Goal: Task Accomplishment & Management: Manage account settings

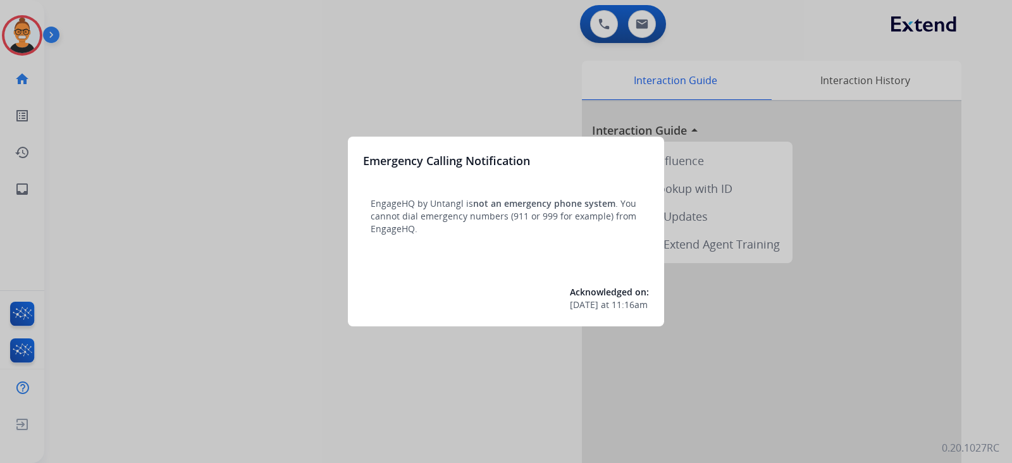
click at [179, 80] on div at bounding box center [506, 231] width 1012 height 463
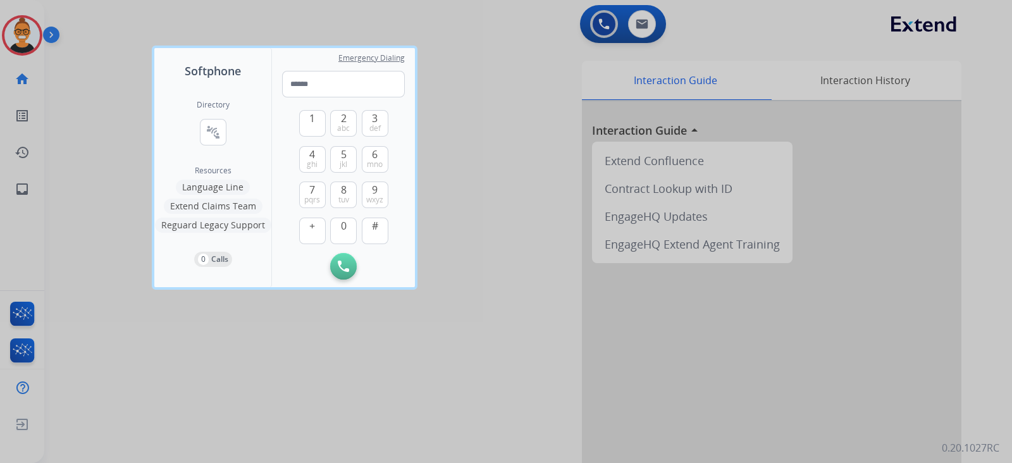
click at [581, 163] on div at bounding box center [506, 231] width 1012 height 463
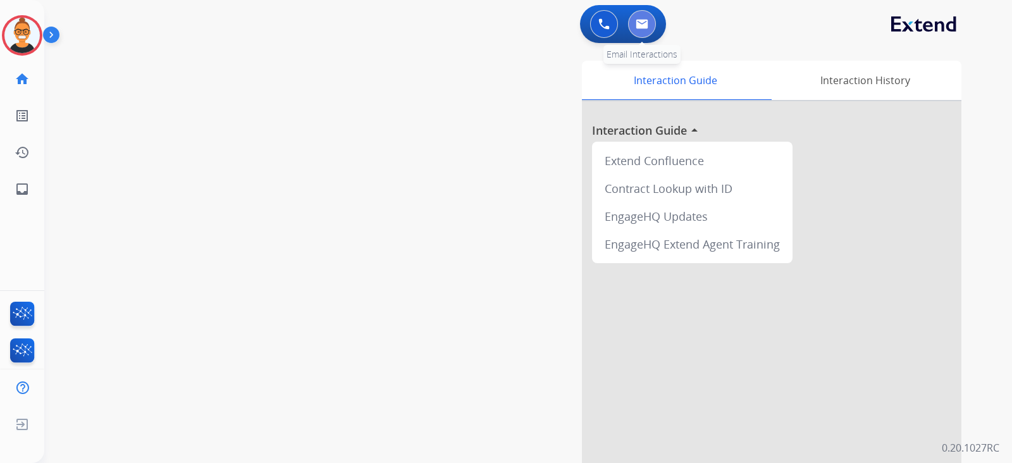
click at [645, 30] on button at bounding box center [642, 24] width 28 height 28
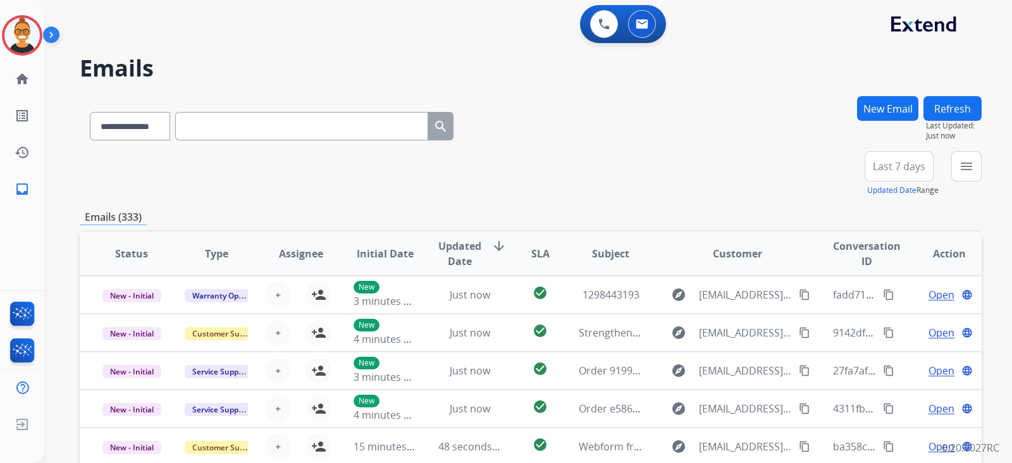
click at [898, 164] on span "Last 7 days" at bounding box center [899, 166] width 53 height 5
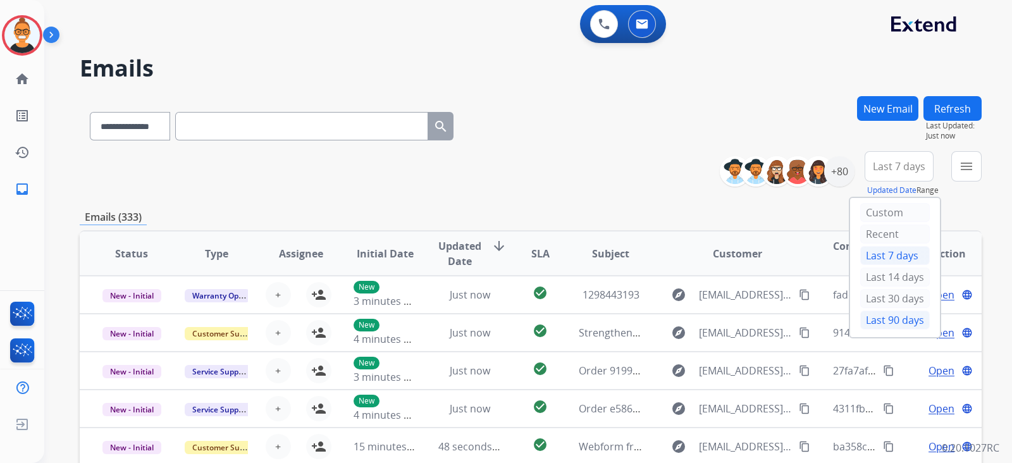
click at [870, 324] on div "Last 90 days" at bounding box center [895, 320] width 70 height 19
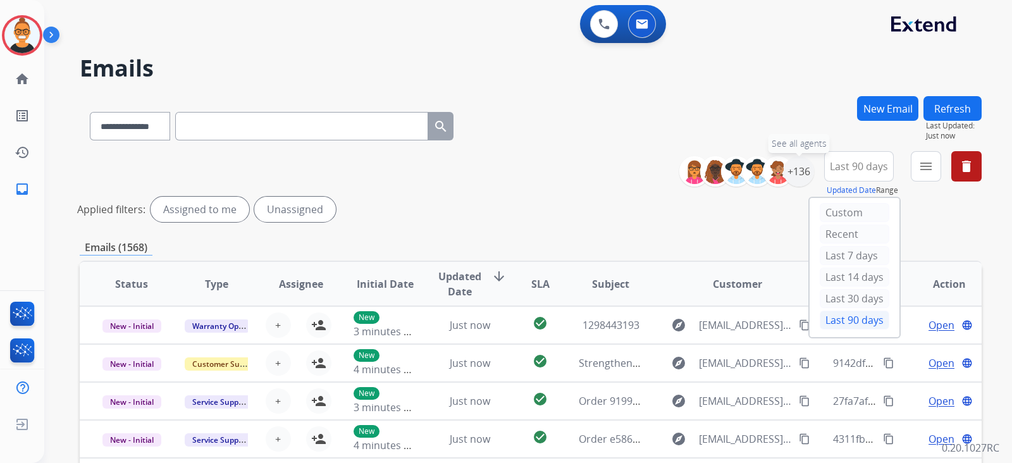
click at [803, 178] on div "+136" at bounding box center [799, 171] width 30 height 30
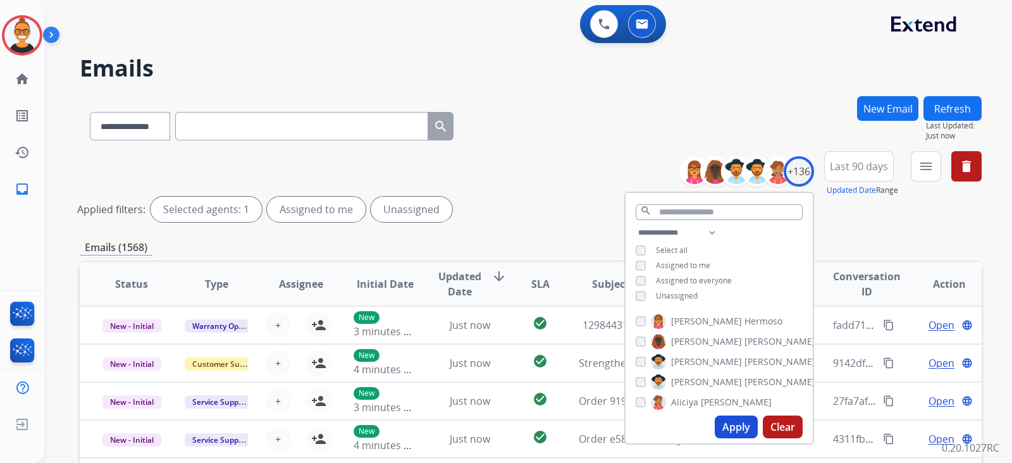
click at [629, 290] on div "**********" at bounding box center [719, 265] width 187 height 81
click at [724, 422] on button "Apply" at bounding box center [736, 427] width 43 height 23
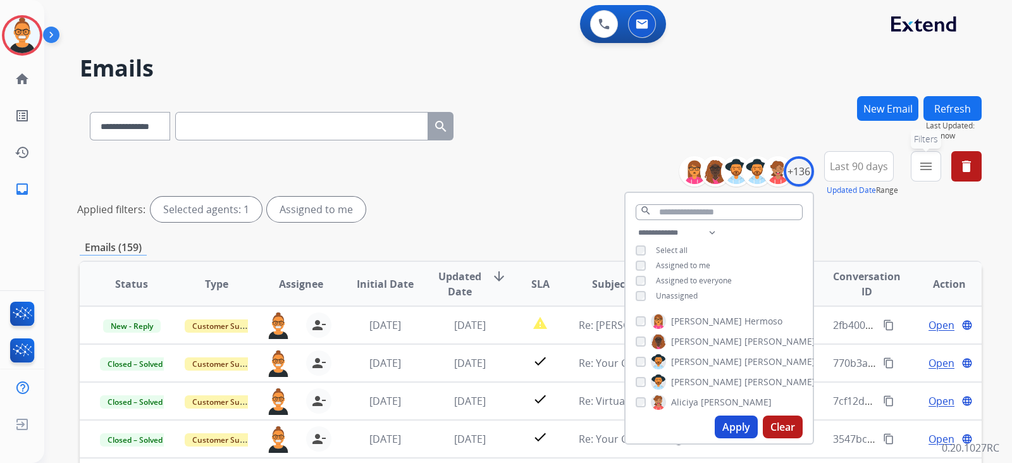
click at [931, 180] on button "menu Filters" at bounding box center [926, 166] width 30 height 30
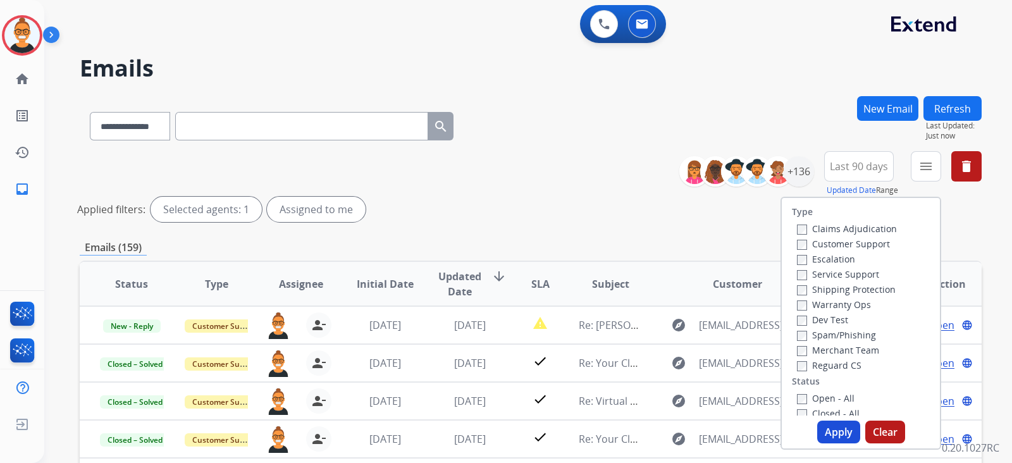
click at [834, 397] on label "Open - All" at bounding box center [826, 398] width 58 height 12
click at [832, 430] on button "Apply" at bounding box center [838, 432] width 43 height 23
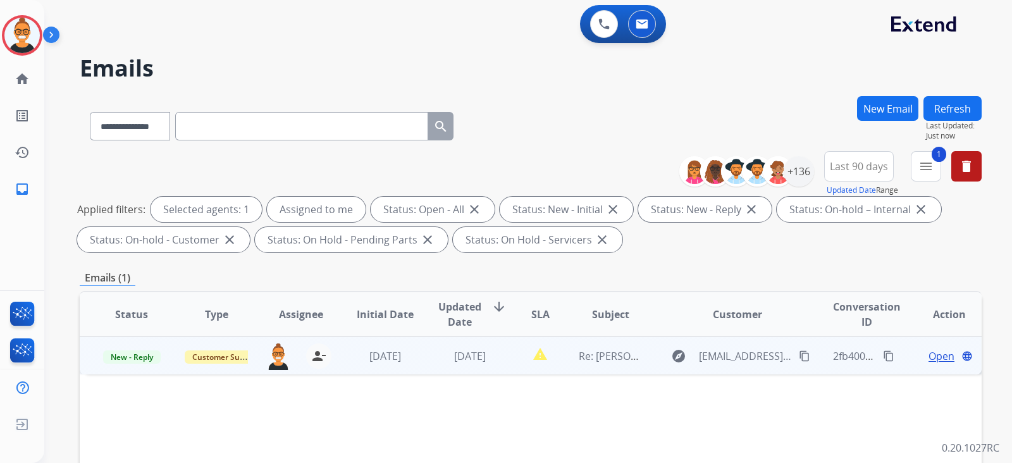
click at [598, 372] on td "Re: [PERSON_NAME] - 3cb2a644-efa3-4ad6-9f6c-0bb5f284c063" at bounding box center [601, 356] width 85 height 38
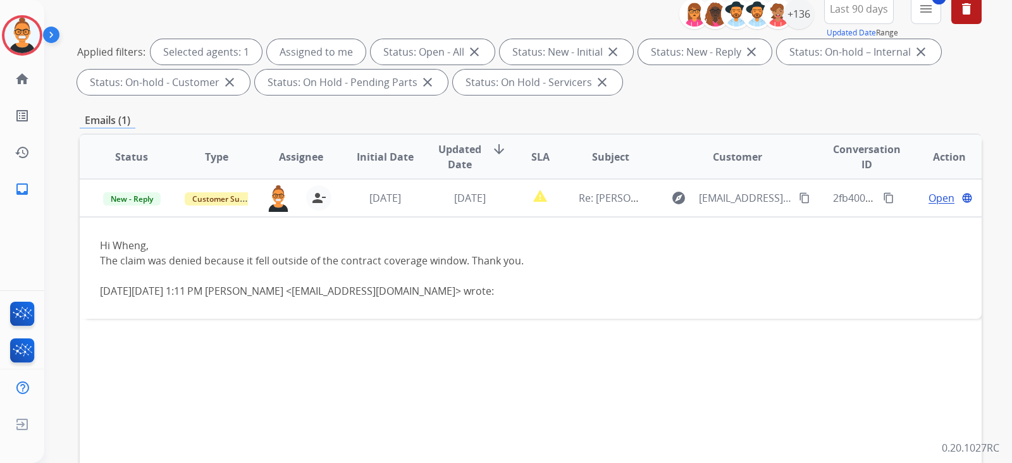
scroll to position [158, 0]
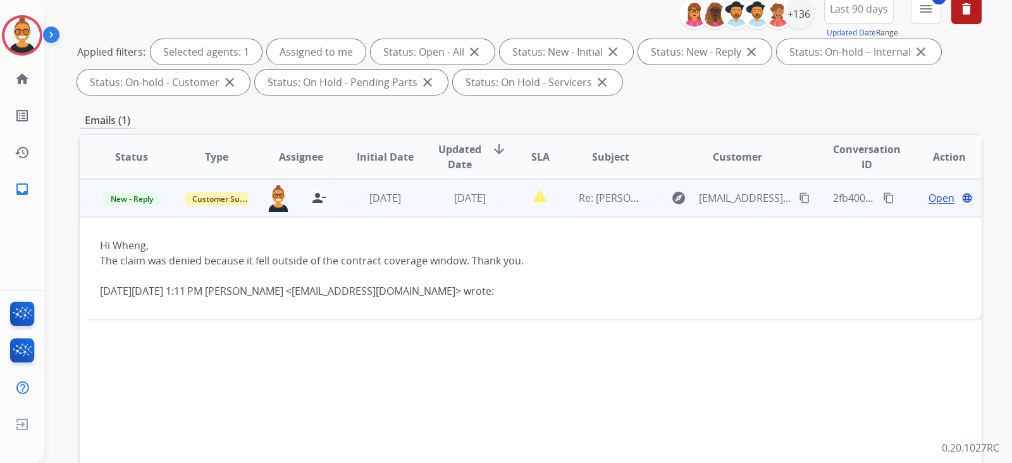
click at [936, 197] on span "Open" at bounding box center [942, 197] width 26 height 15
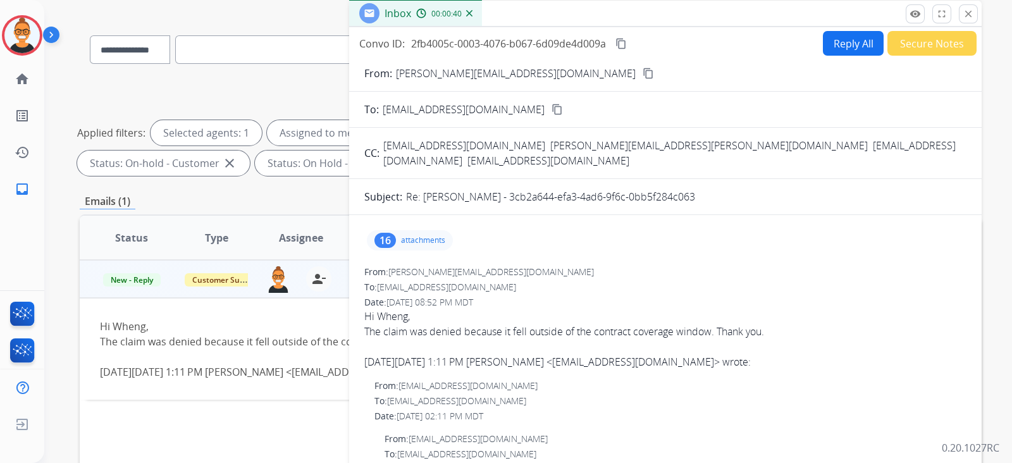
scroll to position [0, 0]
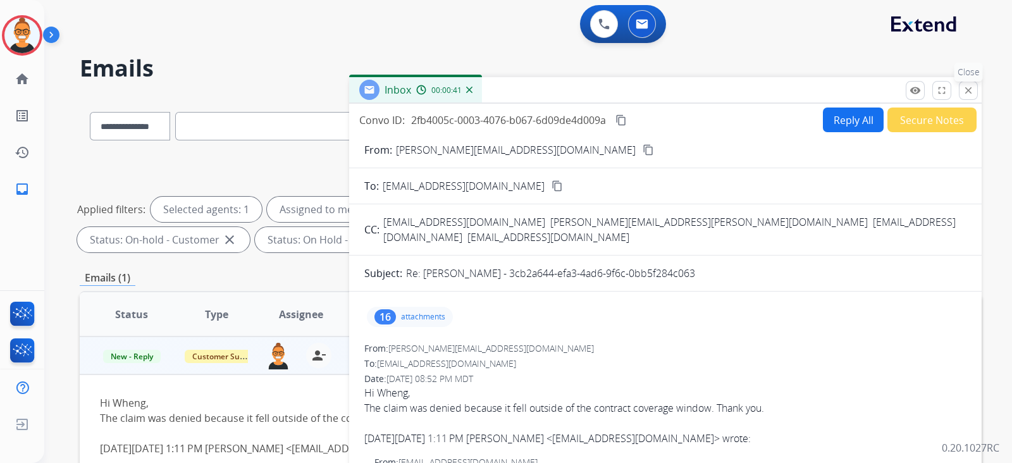
click at [971, 93] on mat-icon "close" at bounding box center [968, 90] width 11 height 11
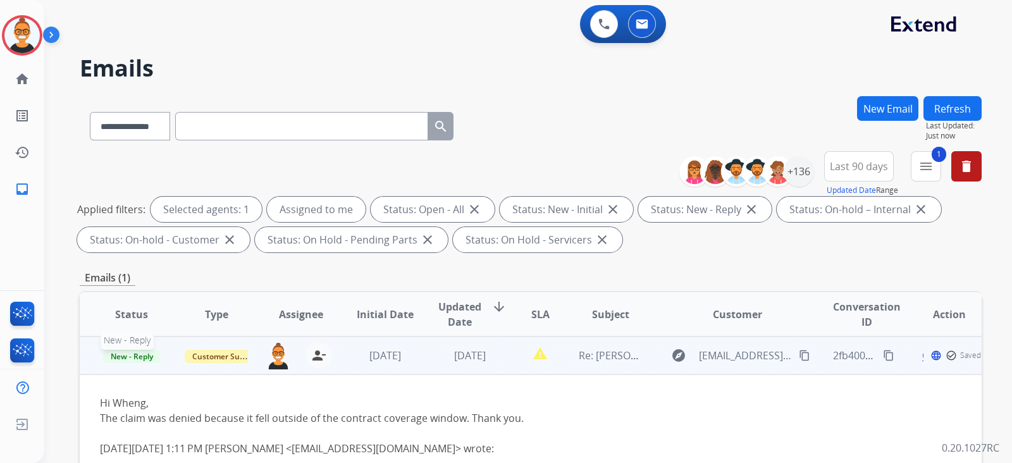
click at [120, 350] on span "New - Reply" at bounding box center [132, 356] width 58 height 13
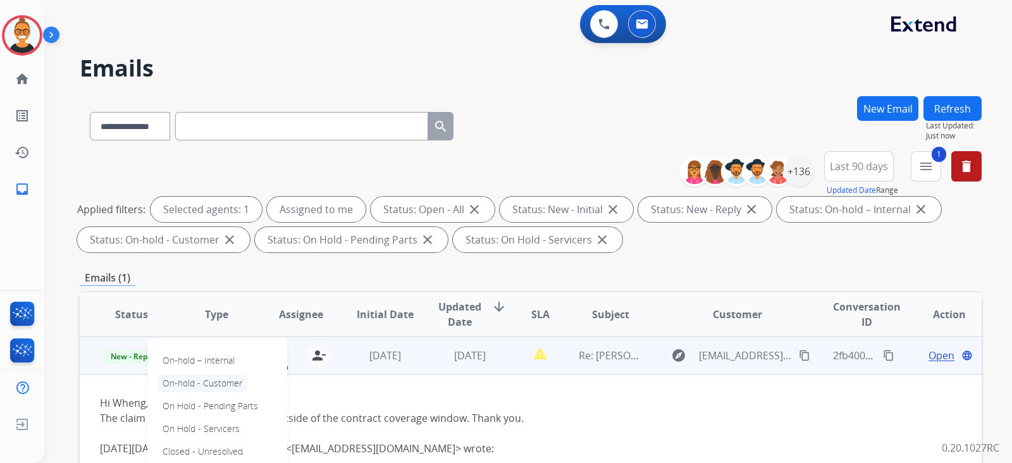
scroll to position [158, 0]
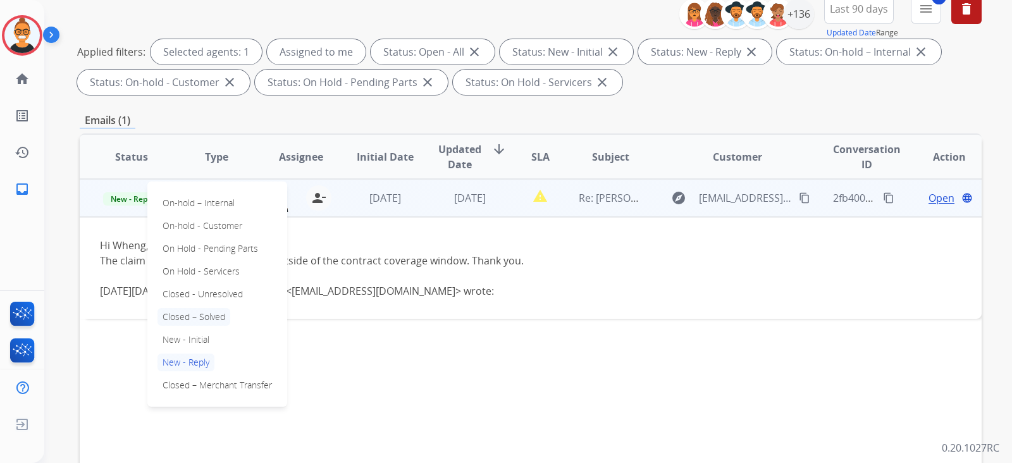
click at [202, 319] on p "Closed – Solved" at bounding box center [194, 317] width 73 height 18
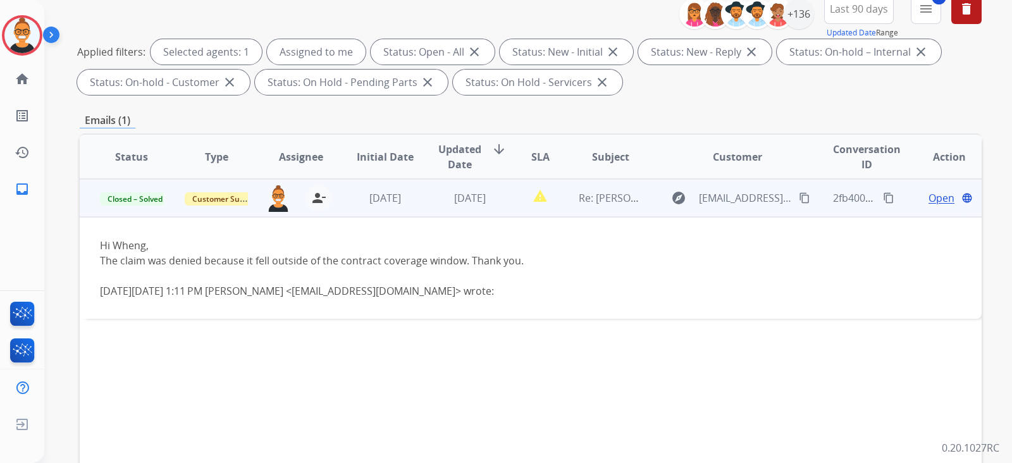
click at [495, 221] on td "Hi Wheng, The claim was denied because it fell outside of the contract coverage…" at bounding box center [446, 268] width 733 height 102
click at [486, 199] on span "[DATE]" at bounding box center [470, 198] width 32 height 14
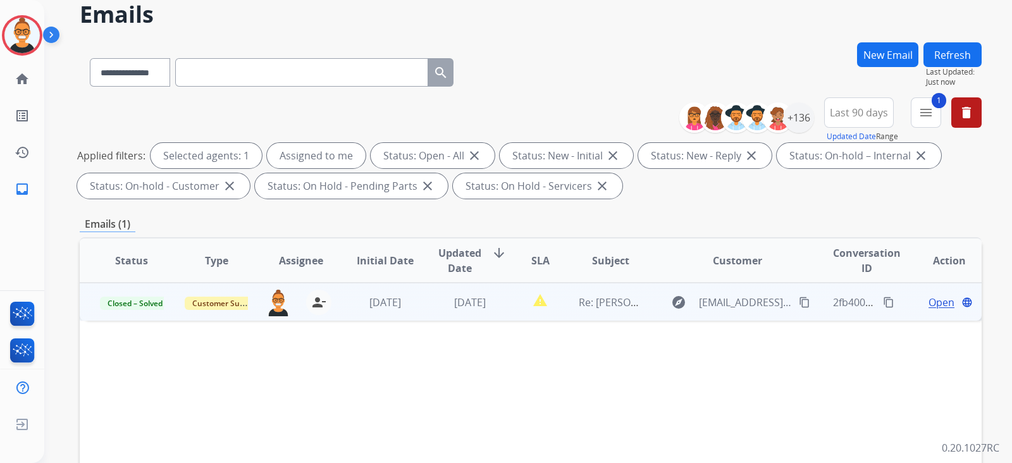
scroll to position [78, 0]
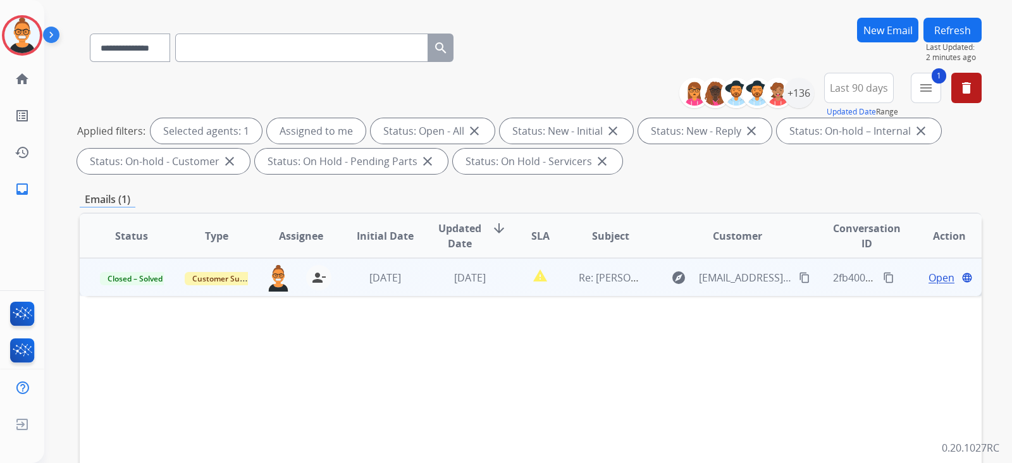
click at [948, 25] on button "Refresh" at bounding box center [953, 30] width 58 height 25
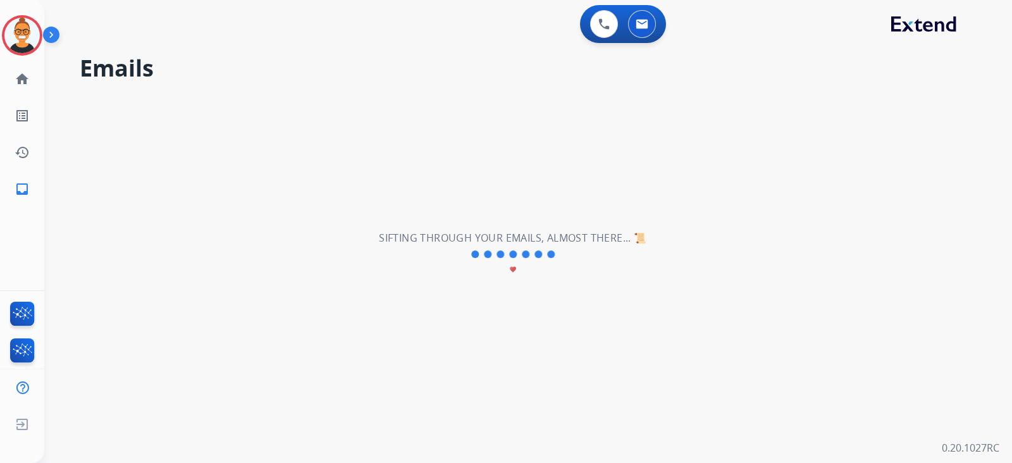
scroll to position [0, 0]
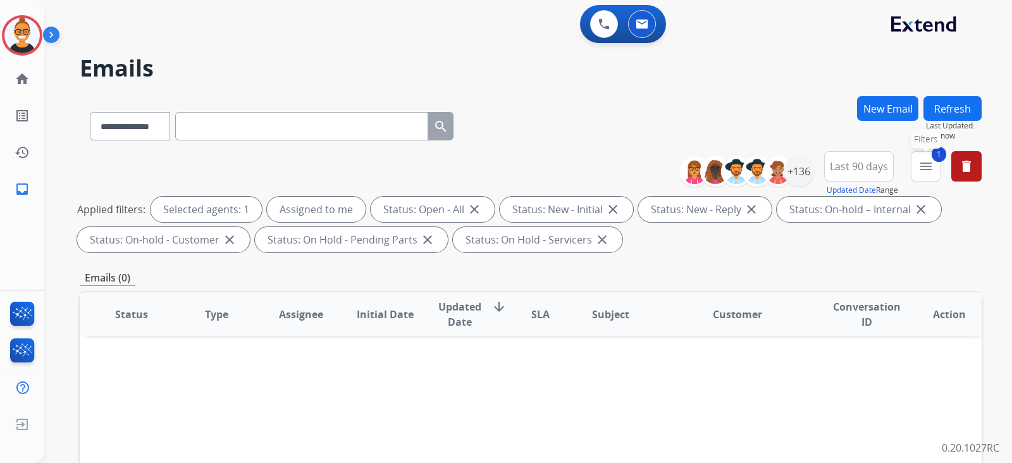
click at [925, 158] on button "1 menu Filters" at bounding box center [926, 166] width 30 height 30
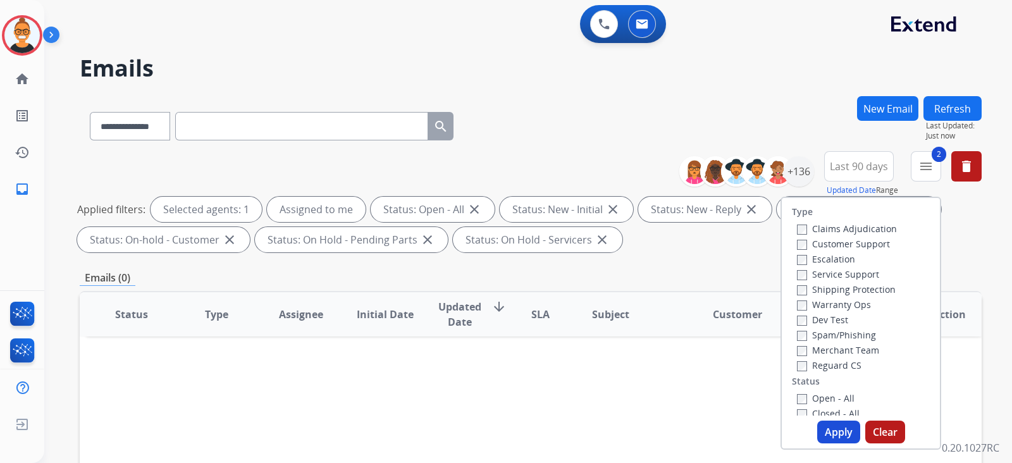
click at [823, 432] on button "Apply" at bounding box center [838, 432] width 43 height 23
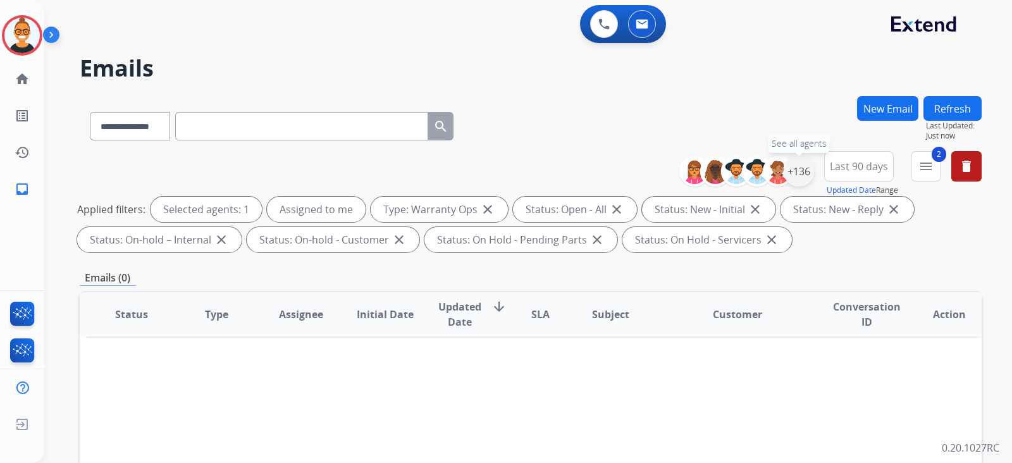
click at [808, 170] on div "+136" at bounding box center [799, 171] width 30 height 30
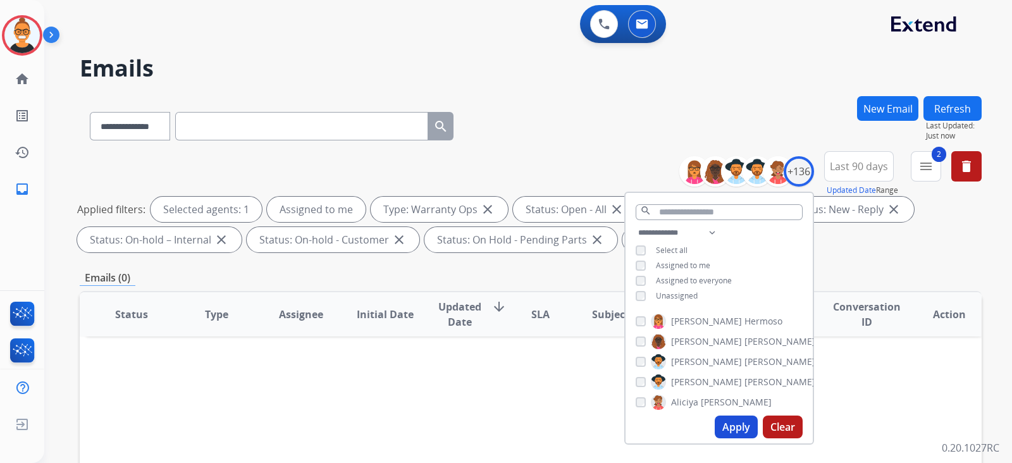
click at [659, 297] on span "Unassigned" at bounding box center [677, 295] width 42 height 11
click at [733, 428] on button "Apply" at bounding box center [736, 427] width 43 height 23
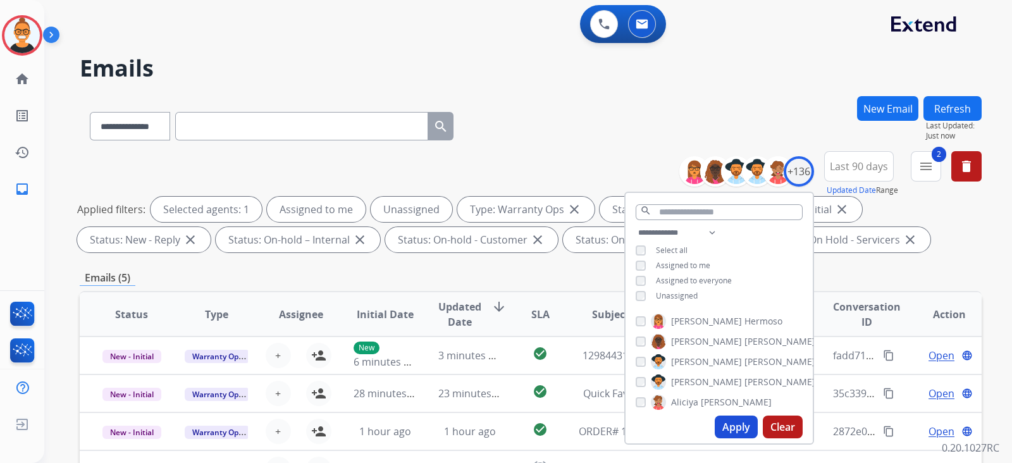
click at [516, 71] on h2 "Emails" at bounding box center [531, 68] width 902 height 25
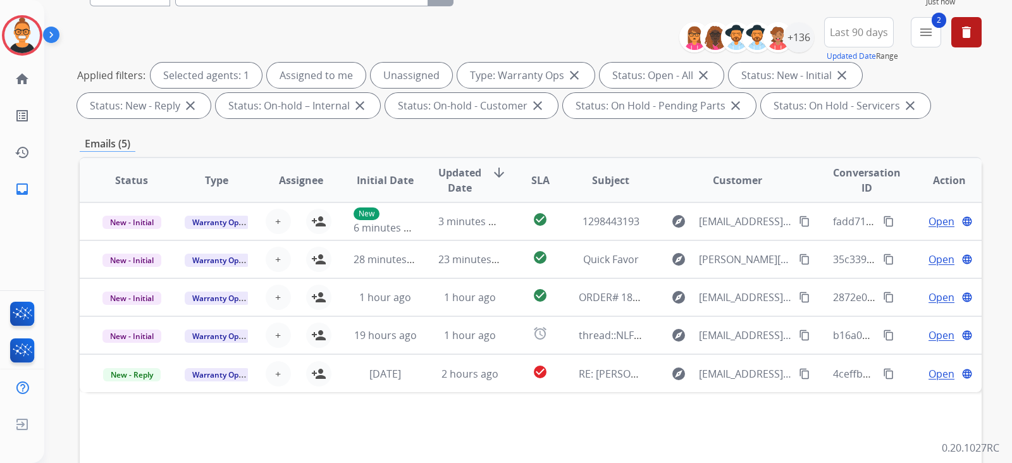
scroll to position [159, 0]
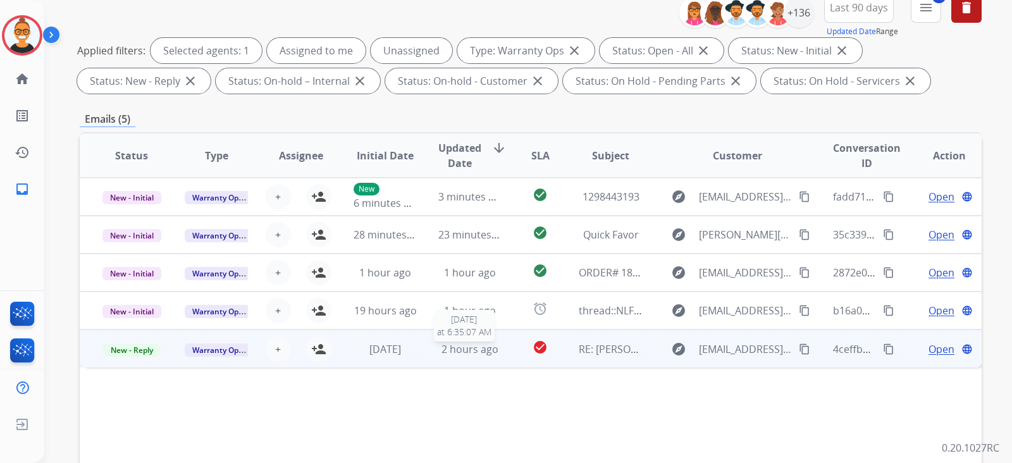
click at [495, 355] on div "2 hours ago" at bounding box center [470, 349] width 64 height 15
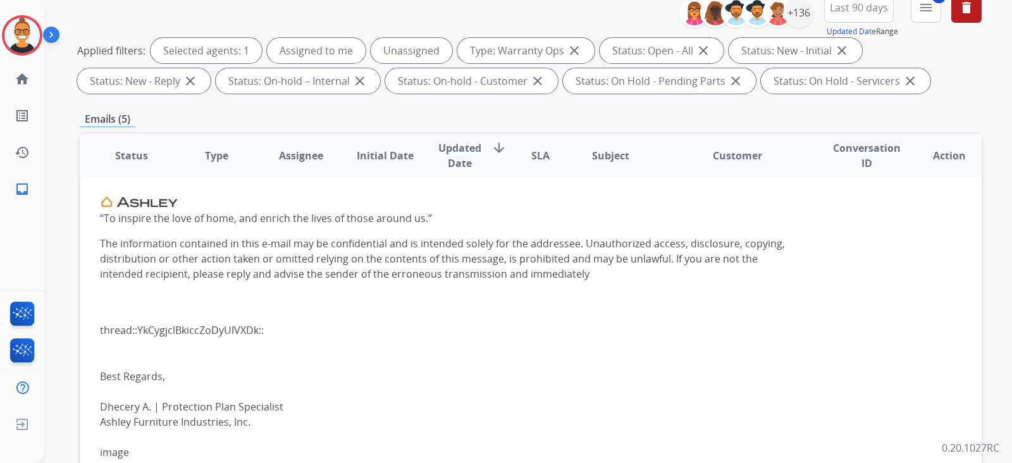
scroll to position [30, 0]
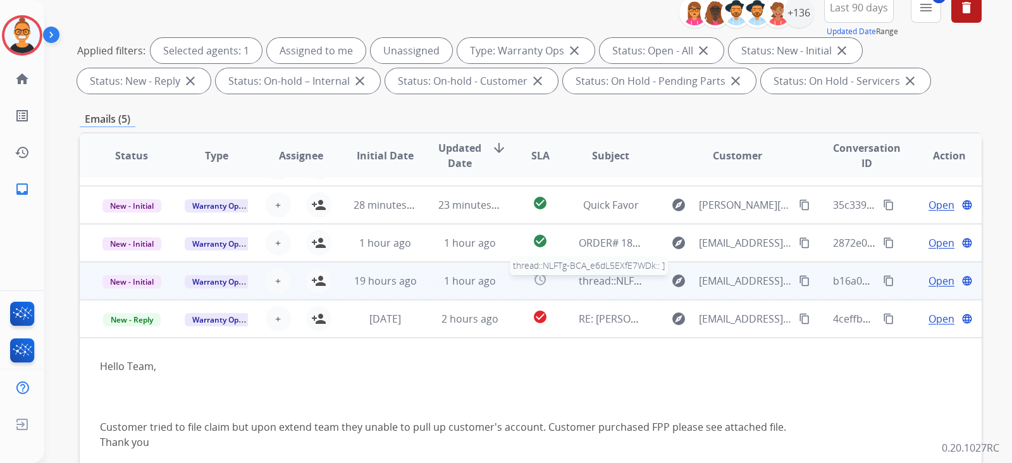
click at [583, 283] on span "thread::NLFTg-BCA_e6dL5EXfE7WDk:: ]" at bounding box center [669, 281] width 180 height 14
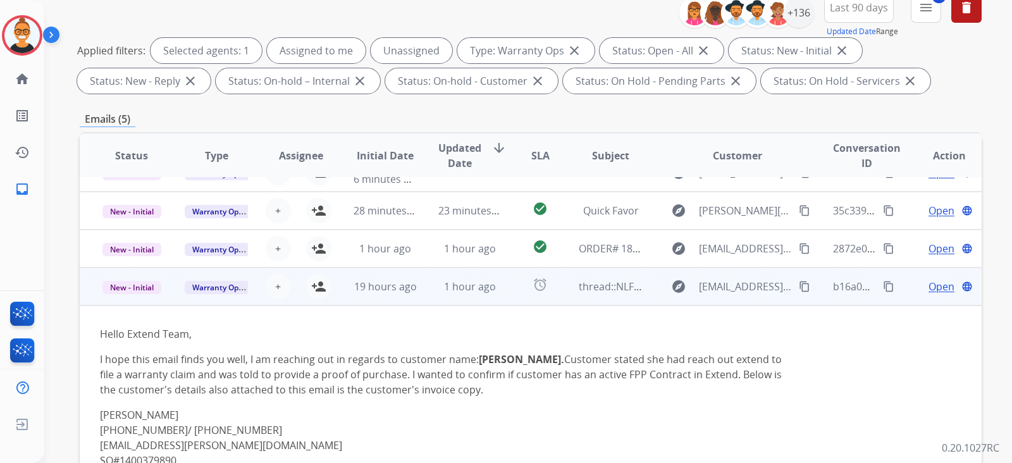
scroll to position [0, 0]
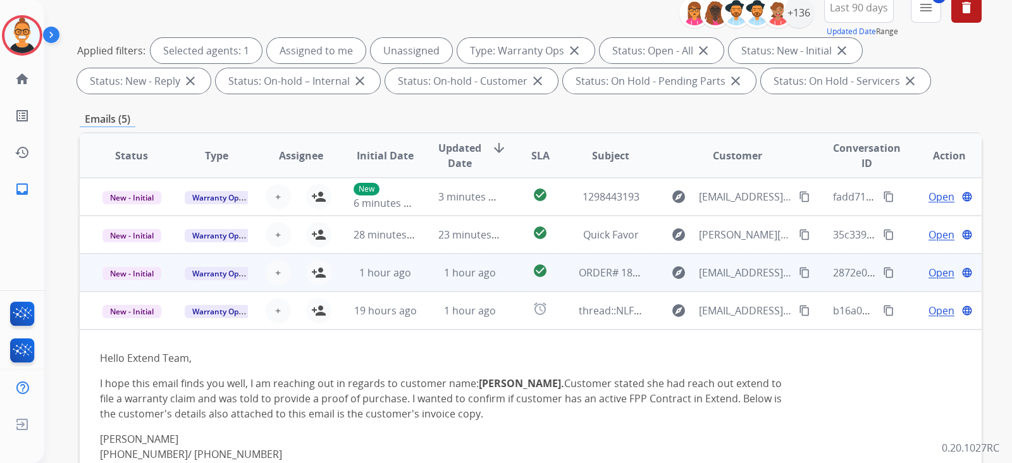
click at [561, 286] on td "ORDER# 18878303, CLAIM# 026f6a06-e6ba-4908-88d6-df4ab9 81b5b7" at bounding box center [601, 273] width 85 height 38
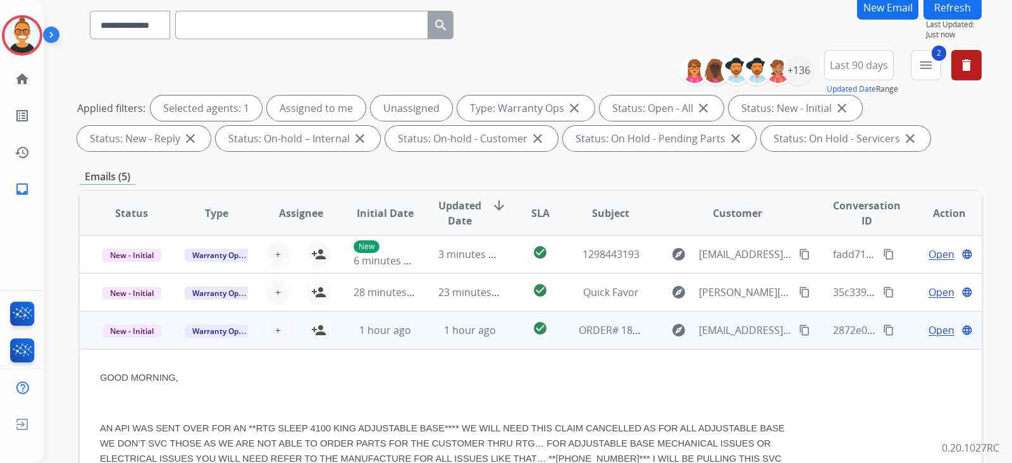
scroll to position [80, 0]
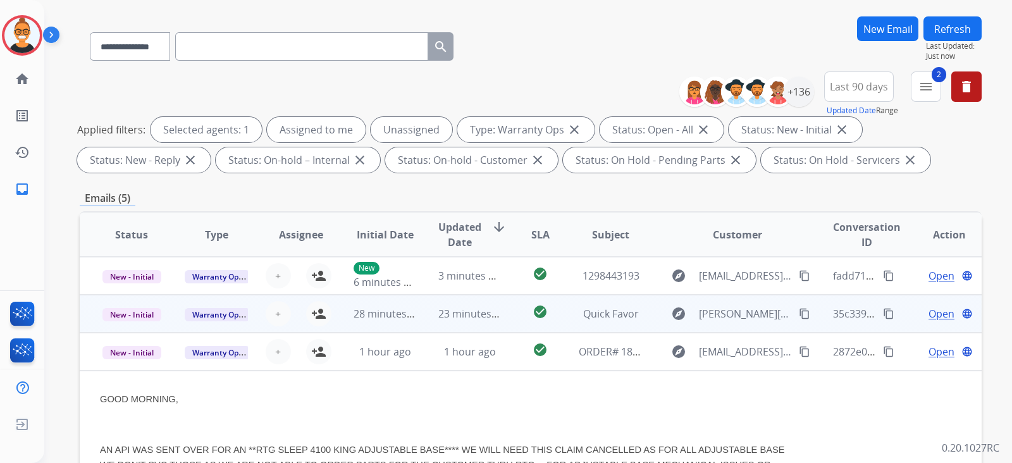
click at [644, 325] on td "explore [PERSON_NAME][EMAIL_ADDRESS][DOMAIN_NAME] content_copy" at bounding box center [727, 314] width 169 height 38
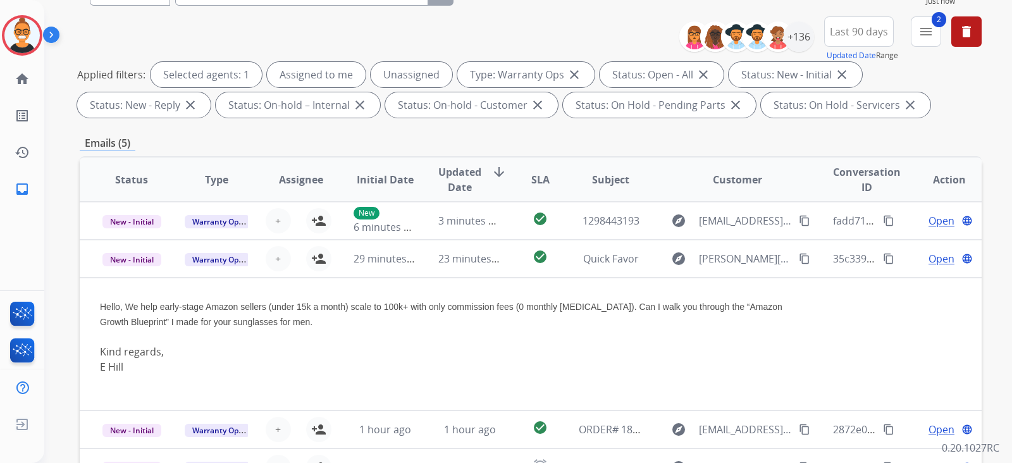
scroll to position [159, 0]
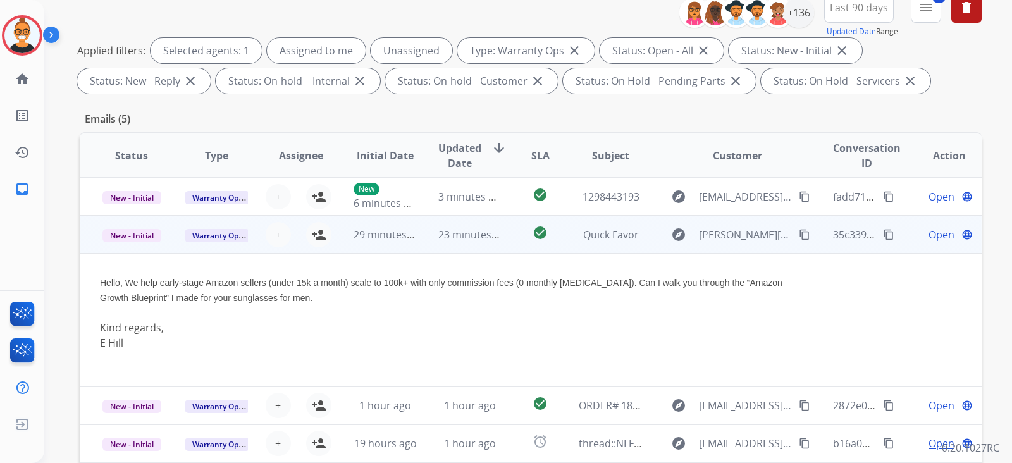
click at [929, 229] on span "Open" at bounding box center [942, 234] width 26 height 15
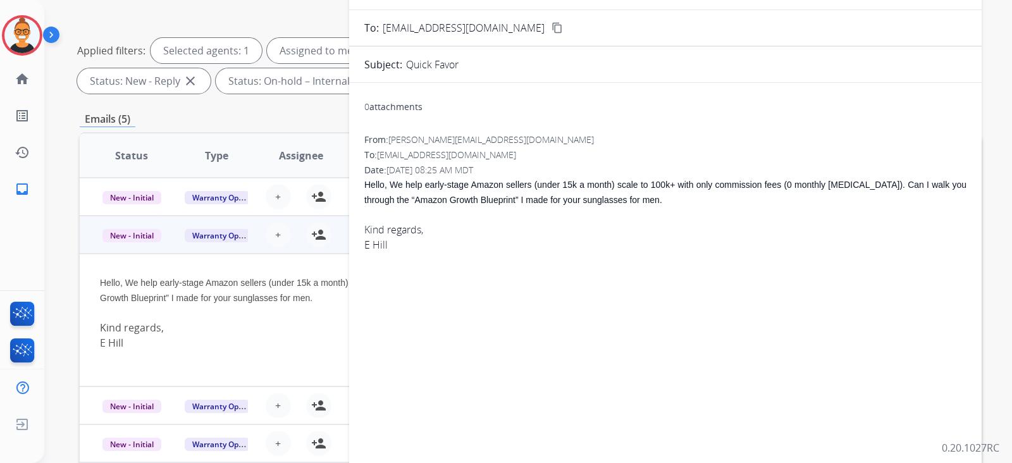
scroll to position [1, 0]
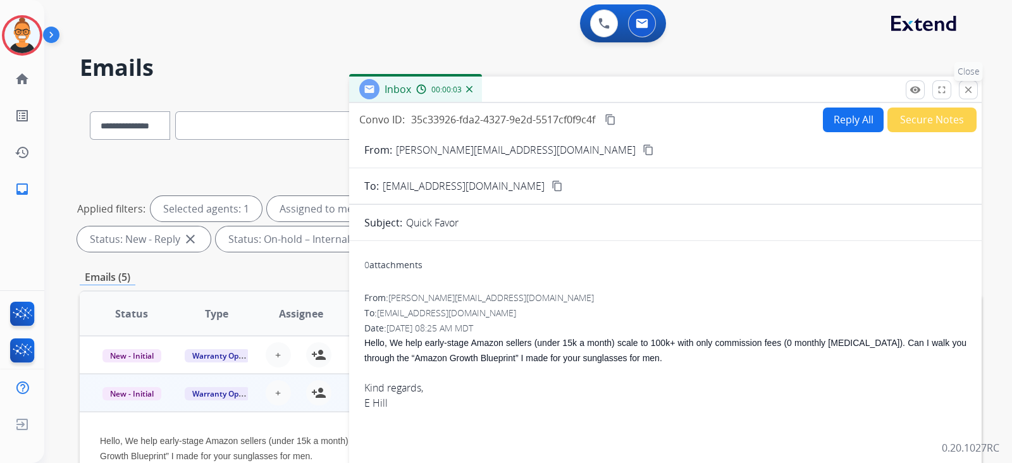
click at [972, 91] on mat-icon "close" at bounding box center [968, 89] width 11 height 11
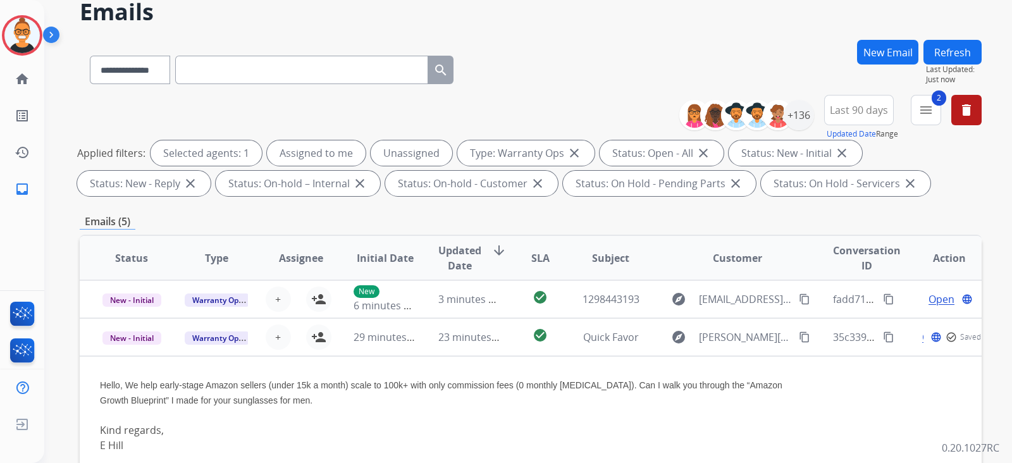
scroll to position [159, 0]
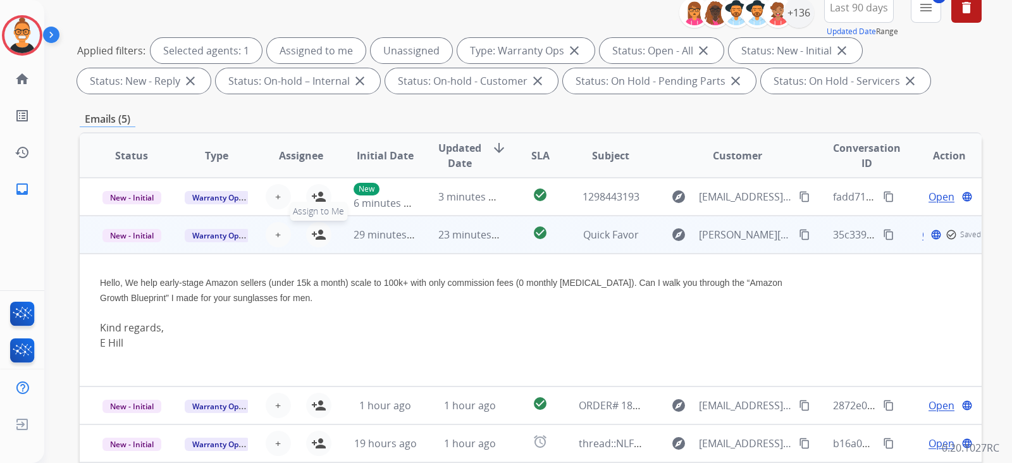
click at [319, 226] on button "person_add Assign to Me" at bounding box center [318, 234] width 25 height 25
click at [123, 236] on span "New - Initial" at bounding box center [131, 235] width 59 height 13
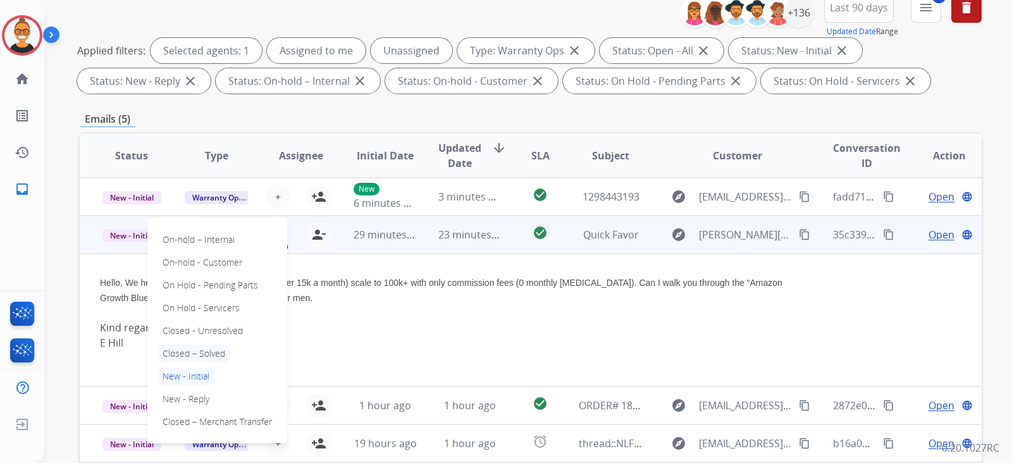
click at [187, 355] on p "Closed – Solved" at bounding box center [194, 354] width 73 height 18
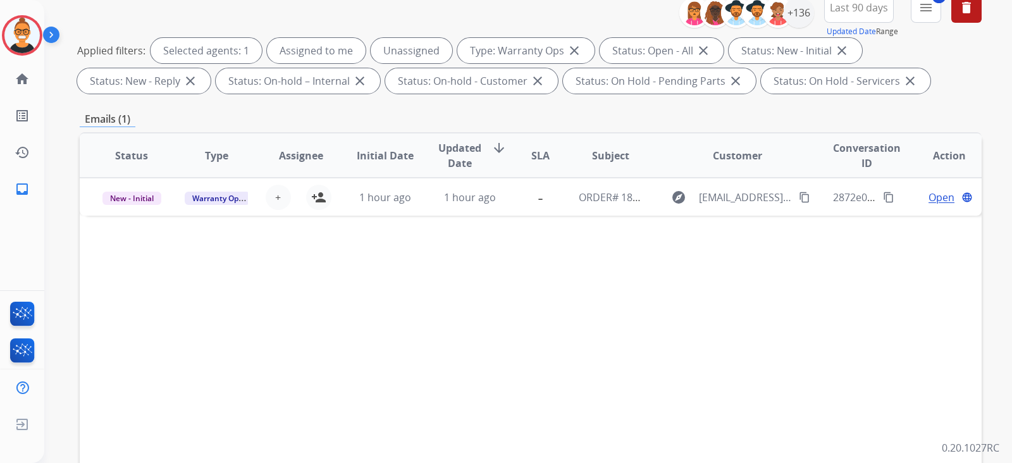
scroll to position [0, 0]
